Goal: Task Accomplishment & Management: Manage account settings

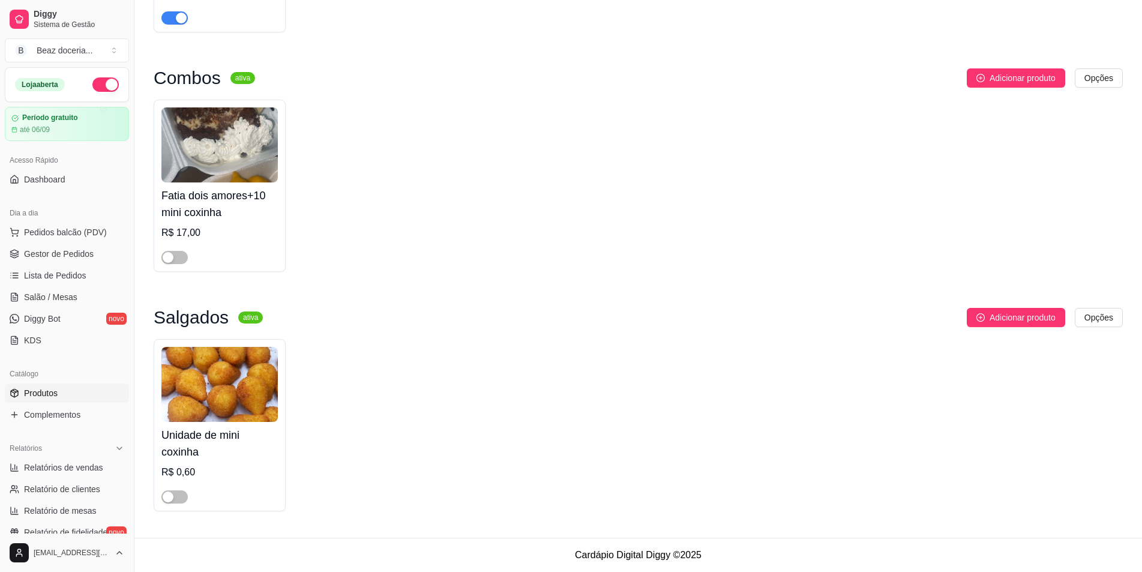
scroll to position [1219, 0]
click at [57, 233] on span "Pedidos balcão (PDV)" at bounding box center [65, 232] width 83 height 12
click at [82, 252] on span "Gestor de Pedidos" at bounding box center [59, 254] width 70 height 12
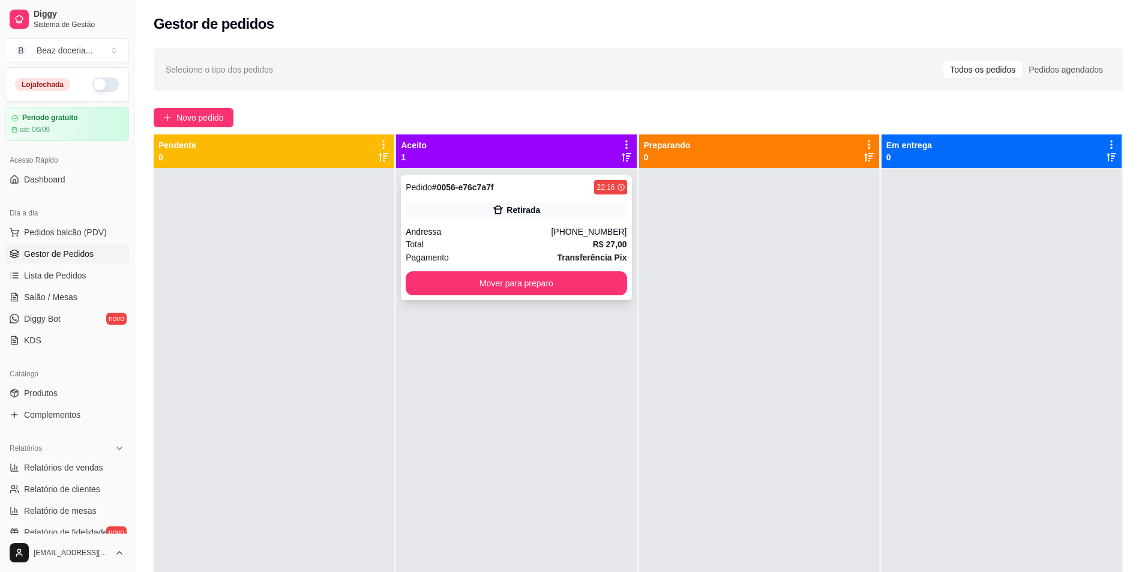
click at [507, 250] on div "Total R$ 27,00" at bounding box center [516, 244] width 221 height 13
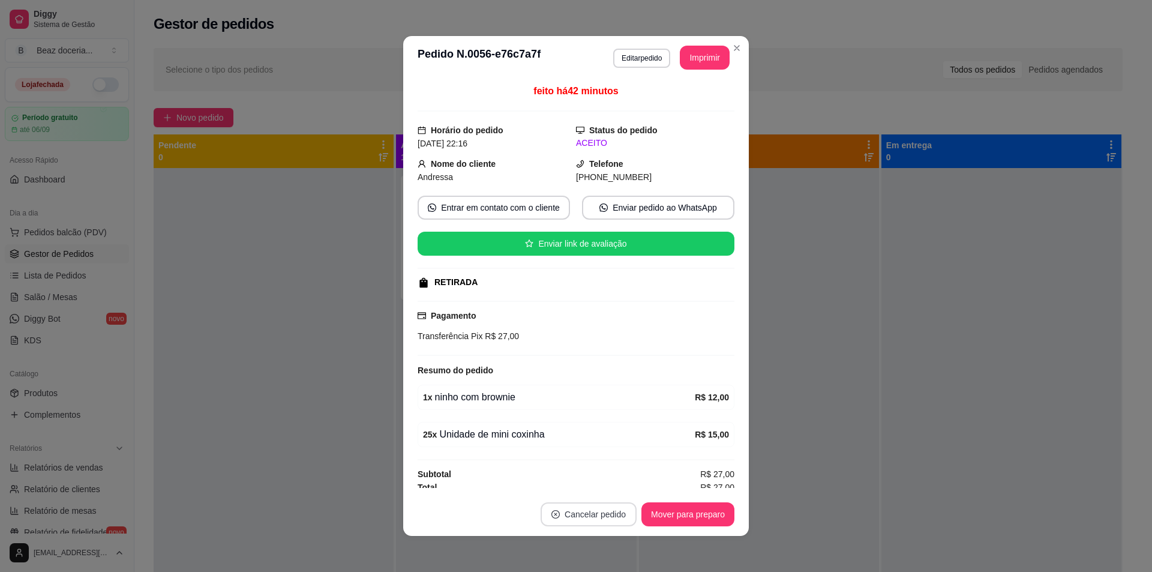
click at [617, 509] on button "Cancelar pedido" at bounding box center [589, 514] width 96 height 24
click at [644, 54] on button "Editar pedido" at bounding box center [641, 58] width 57 height 19
click at [640, 55] on button "Editar pedido" at bounding box center [642, 58] width 56 height 19
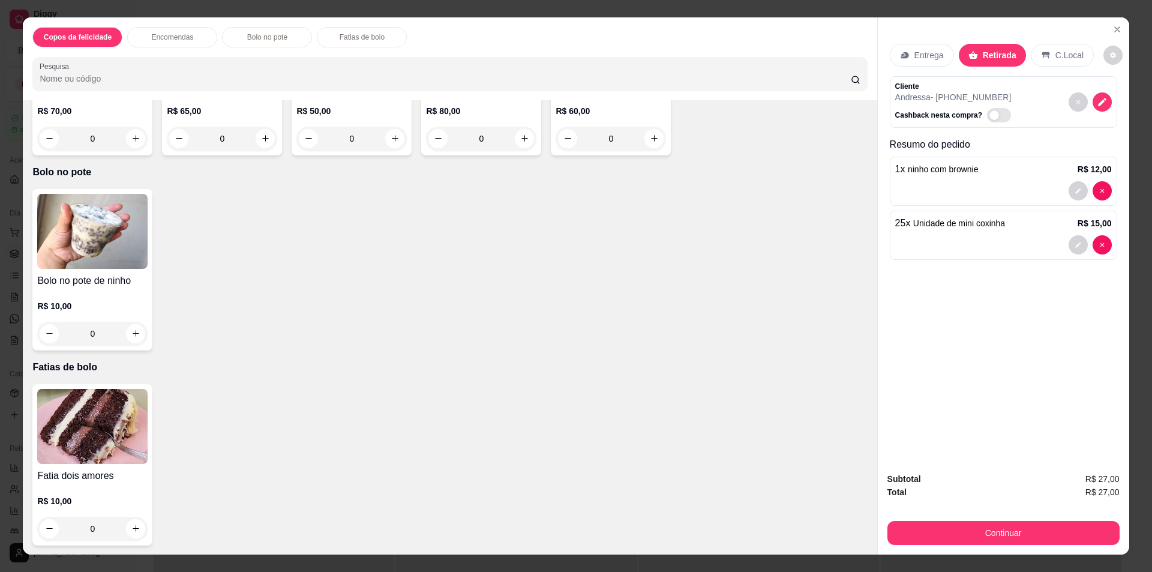
scroll to position [21, 0]
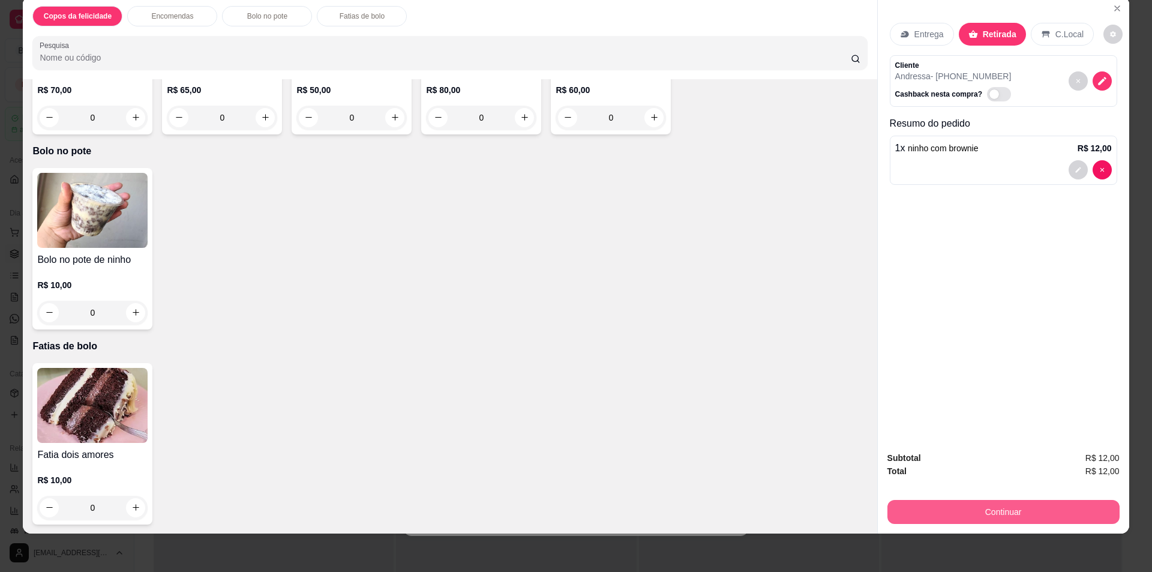
click at [972, 517] on button "Continuar" at bounding box center [1003, 512] width 232 height 24
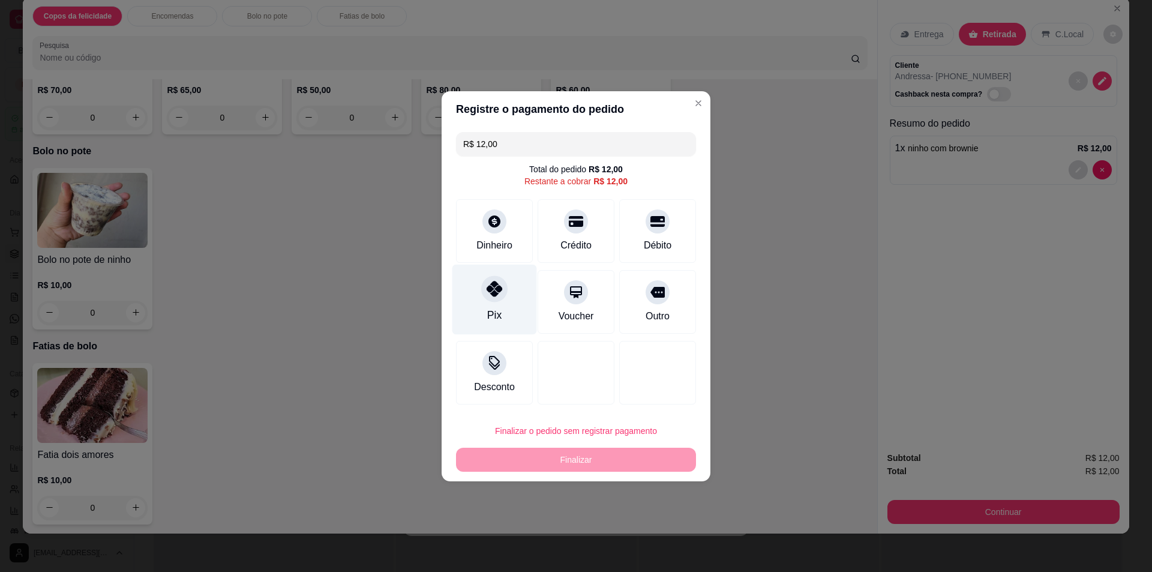
click at [500, 289] on icon at bounding box center [495, 289] width 16 height 16
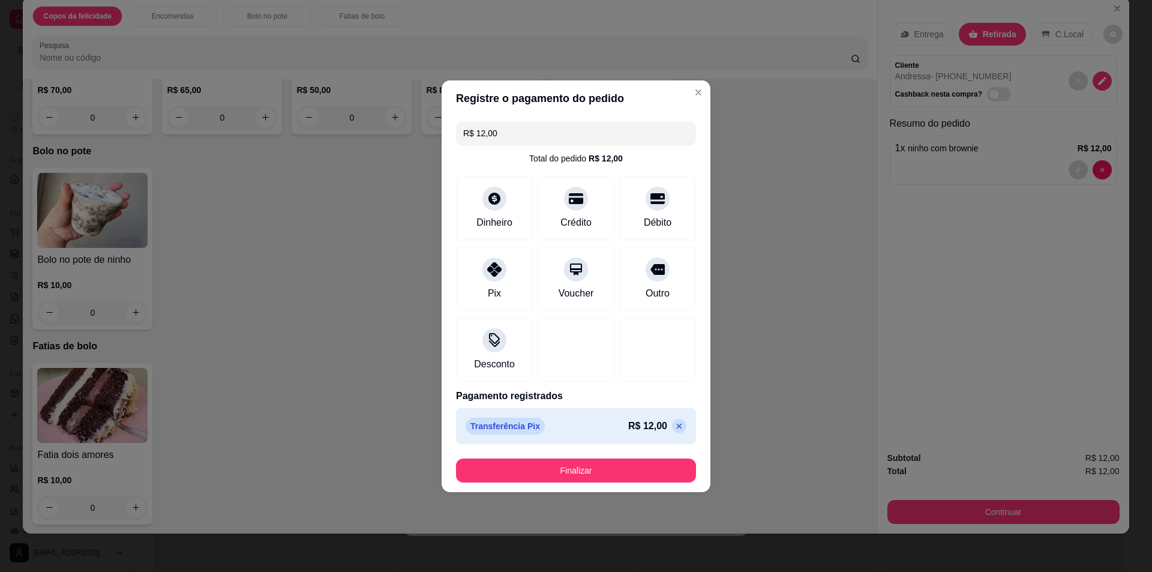
type input "R$ 0,00"
click at [560, 465] on button "Finalizar" at bounding box center [576, 470] width 240 height 24
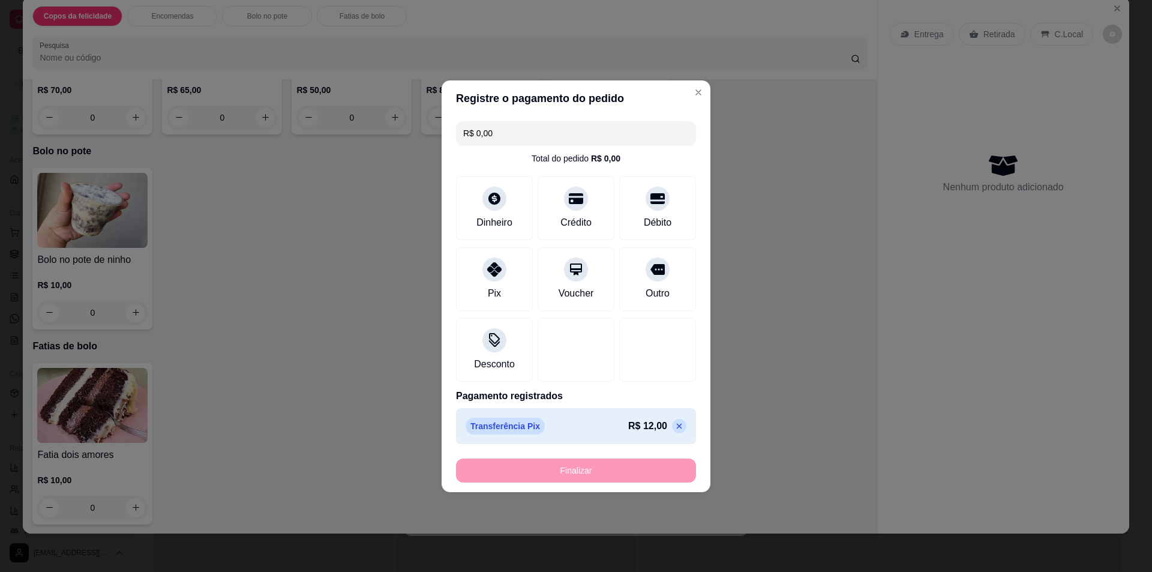
type input "0"
type input "-R$ 12,00"
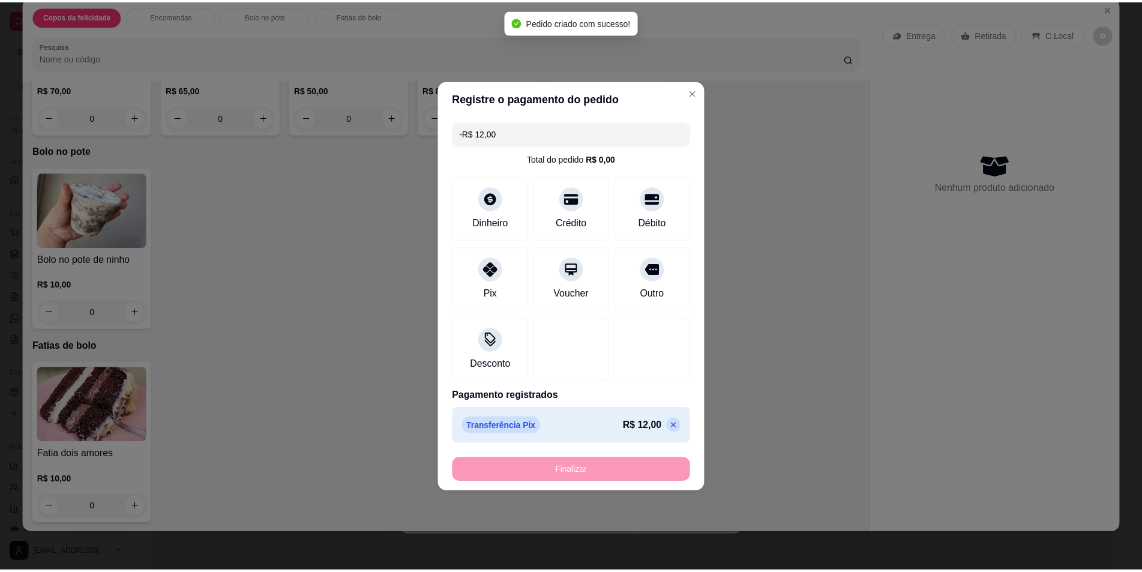
scroll to position [379, 0]
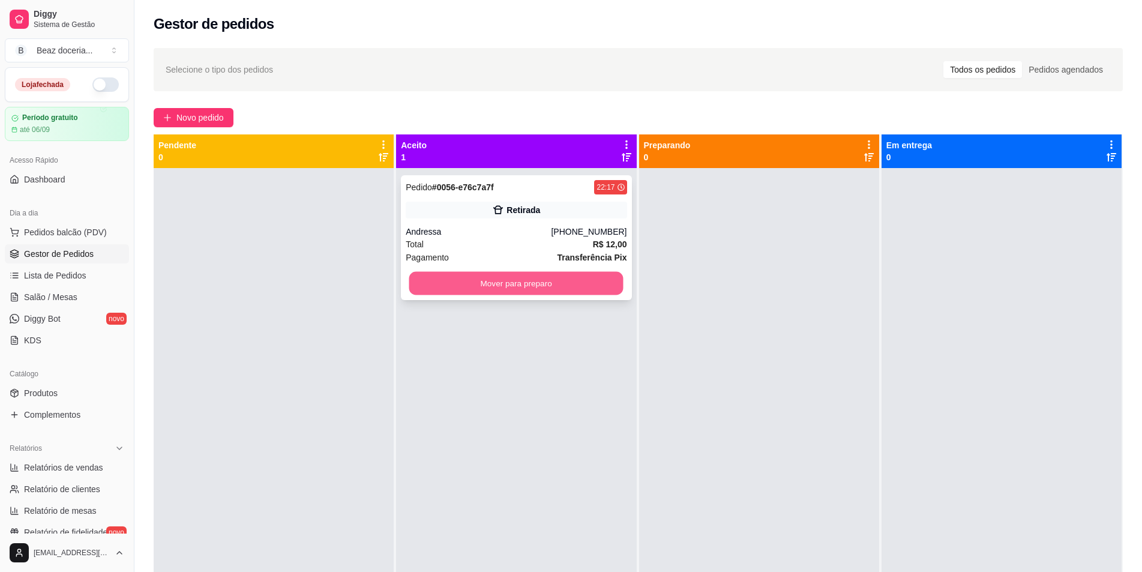
click at [529, 278] on button "Mover para preparo" at bounding box center [516, 283] width 214 height 23
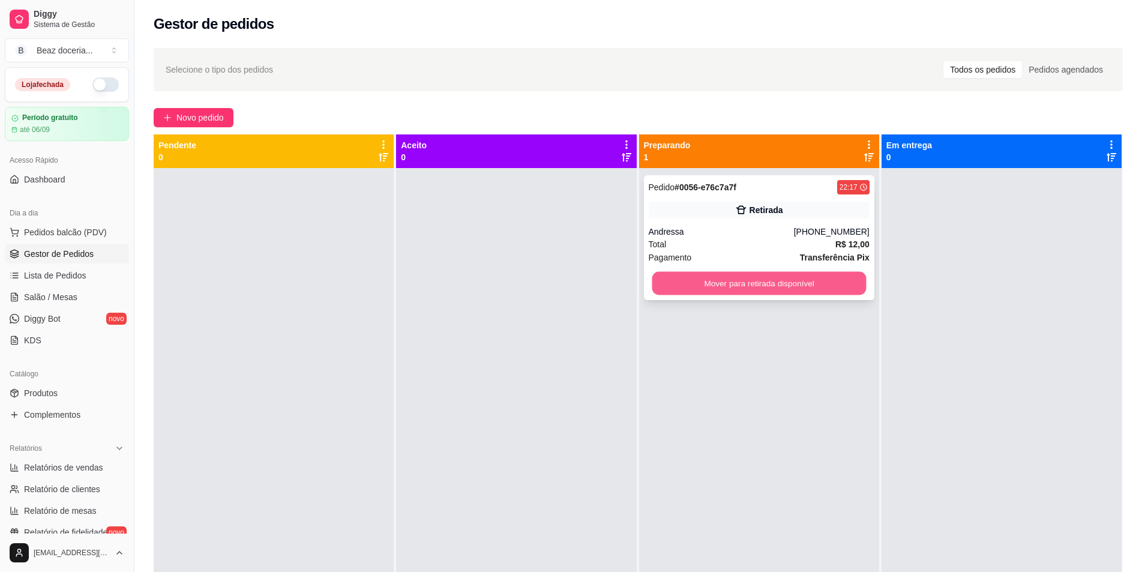
click at [700, 281] on button "Mover para retirada disponível" at bounding box center [759, 283] width 214 height 23
